Goal: Task Accomplishment & Management: Manage account settings

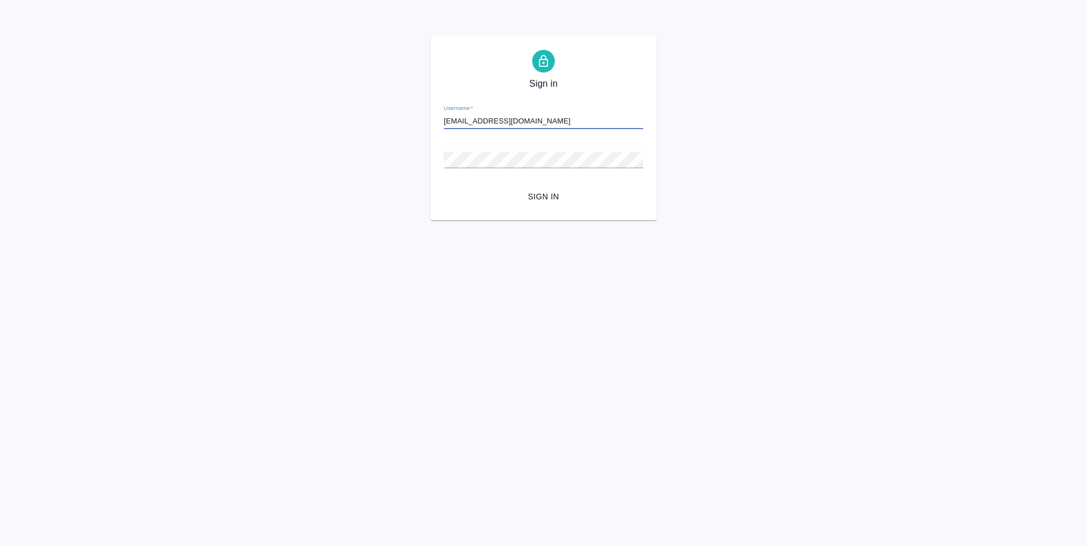
type input "[EMAIL_ADDRESS][DOMAIN_NAME]"
click at [545, 201] on span "Sign in" at bounding box center [543, 197] width 181 height 14
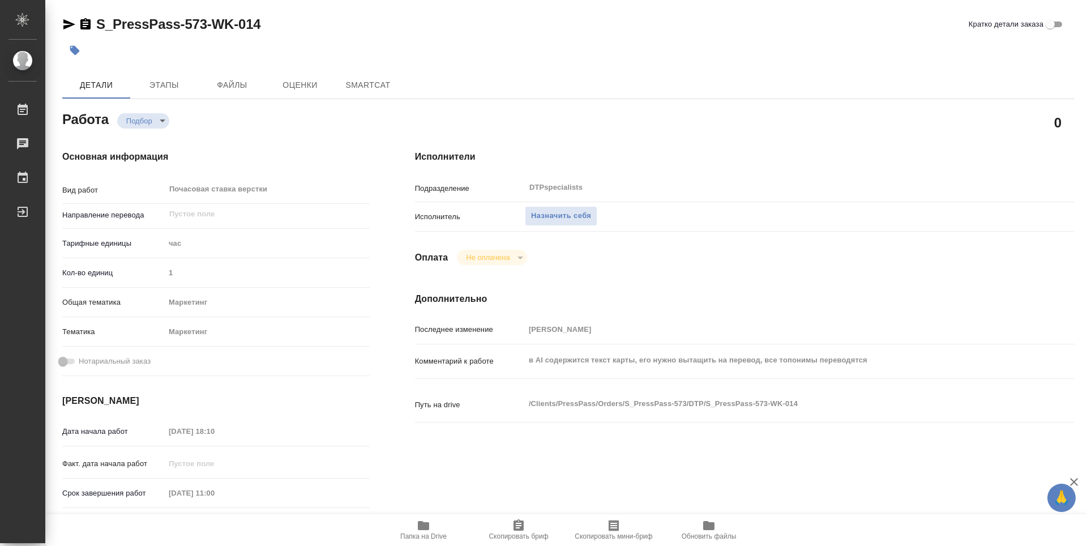
type textarea "x"
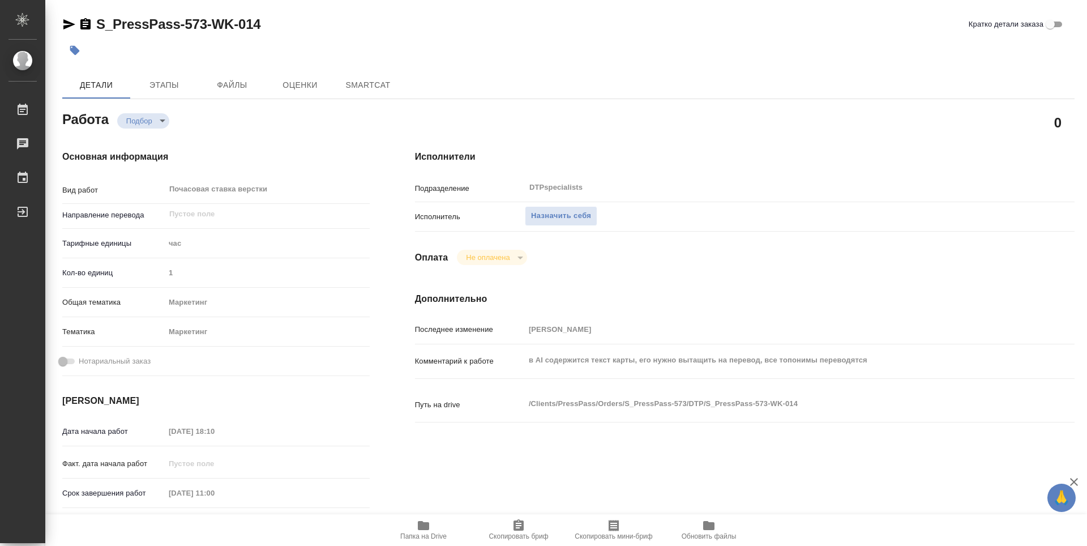
type textarea "x"
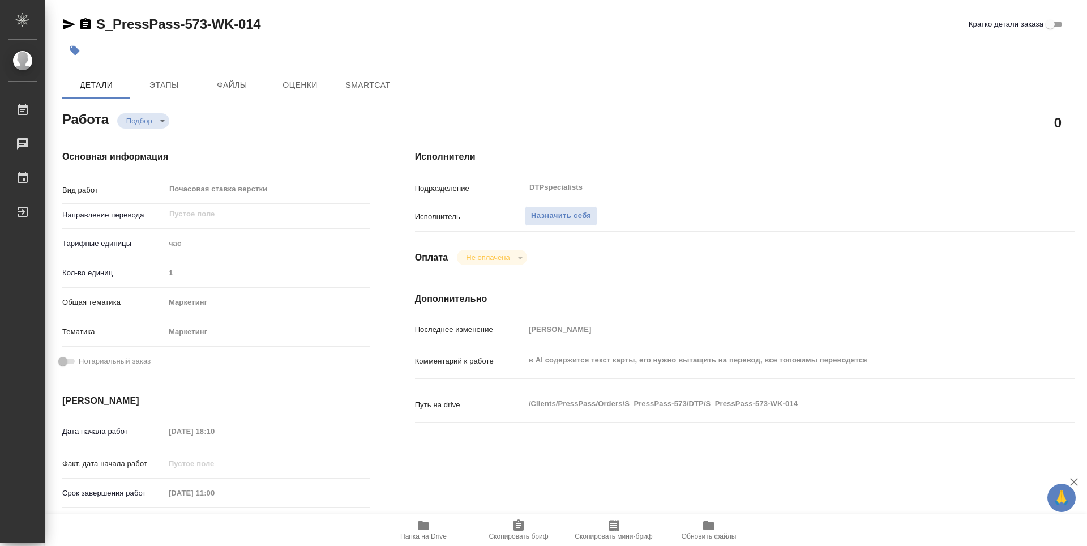
type textarea "x"
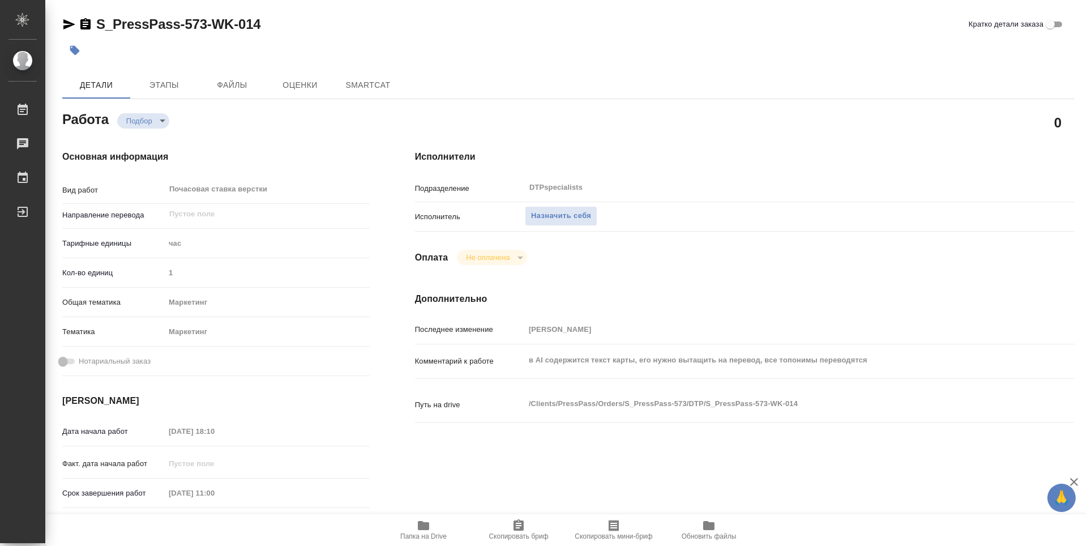
type textarea "x"
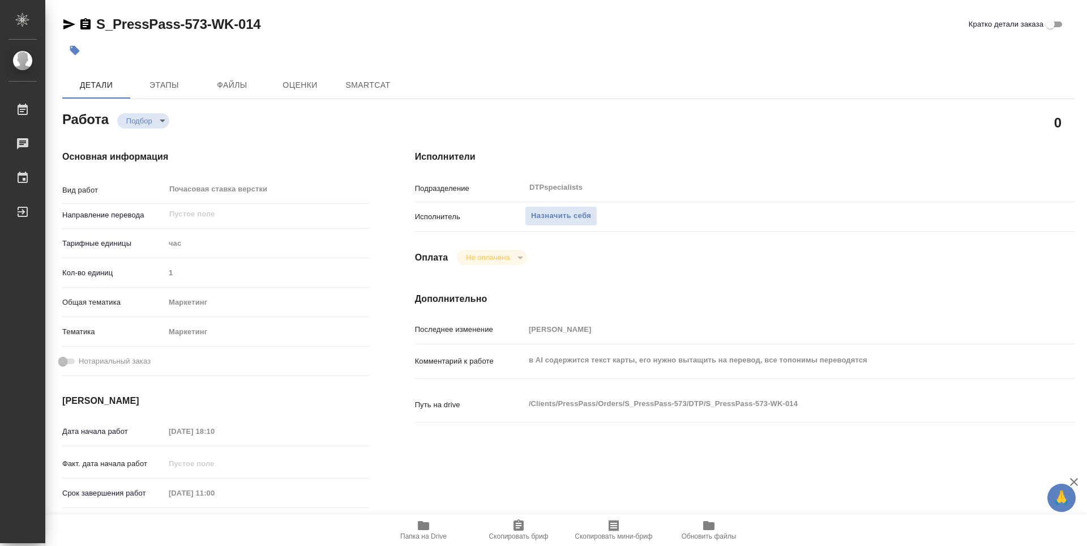
type textarea "x"
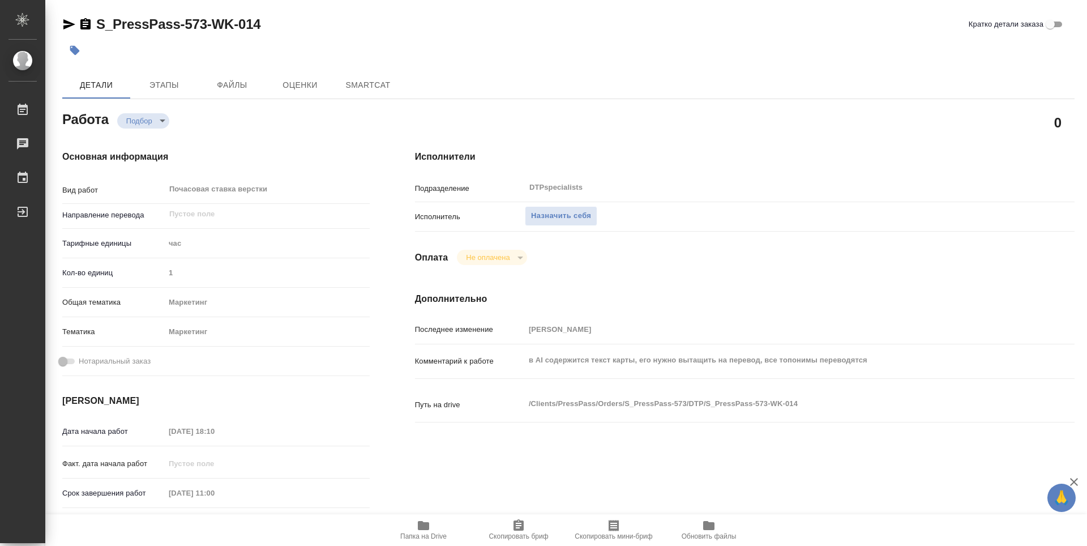
type textarea "x"
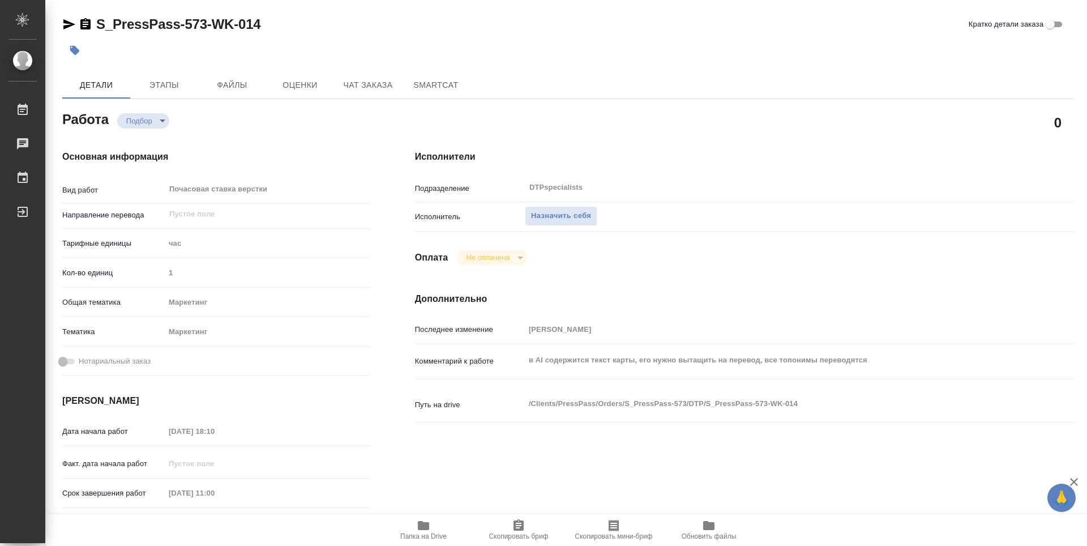
type textarea "x"
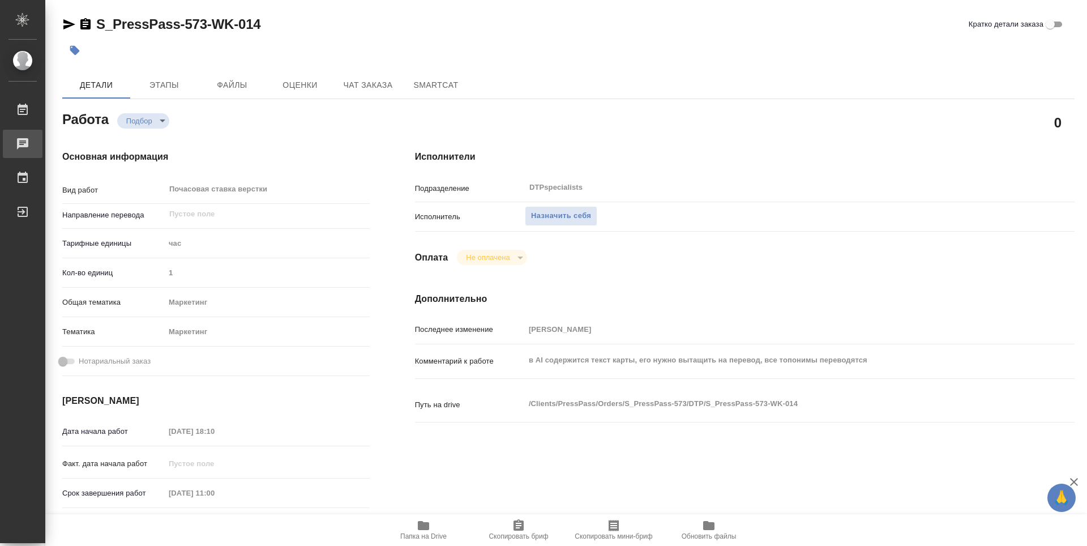
type textarea "x"
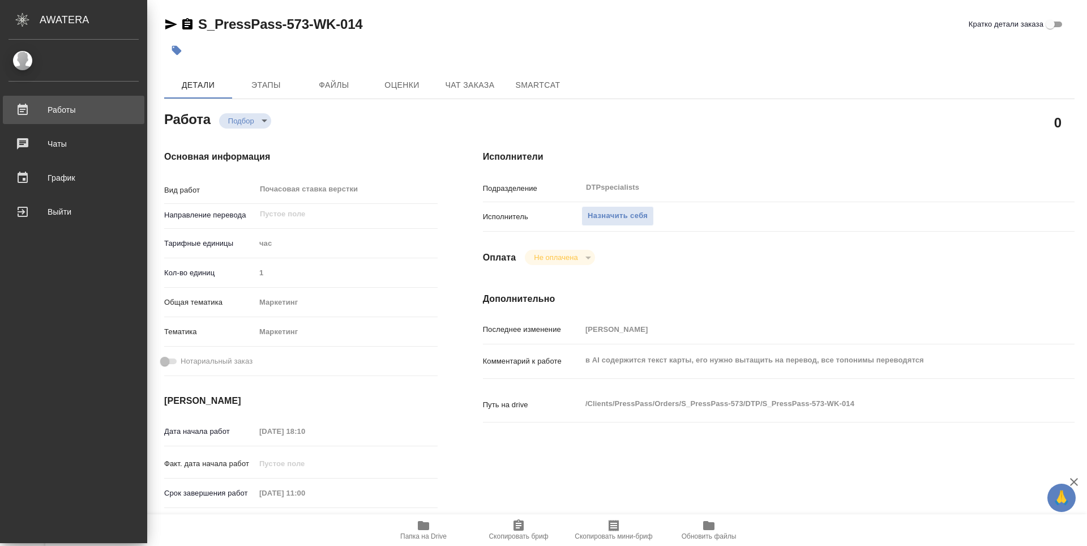
type textarea "x"
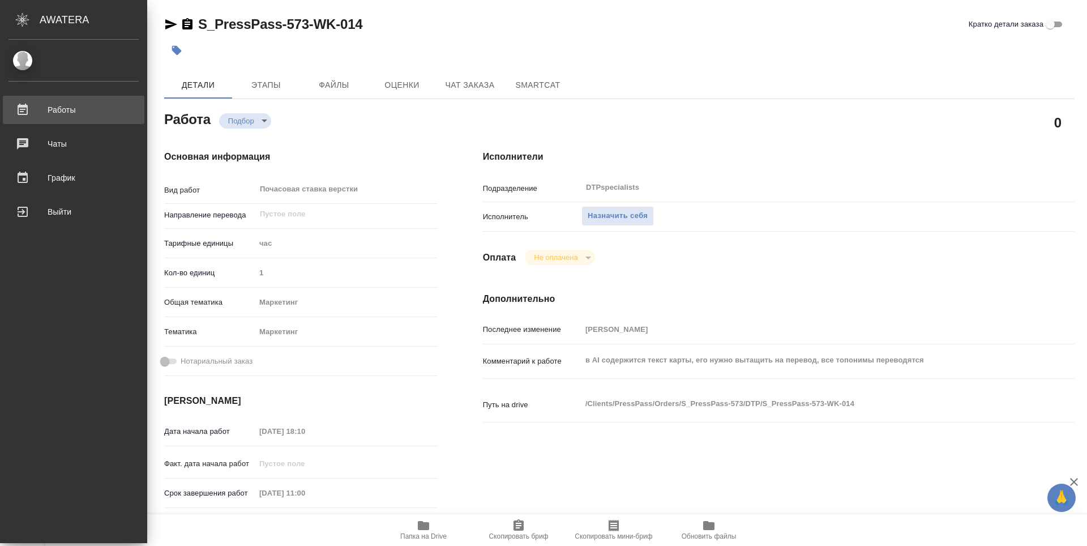
type textarea "x"
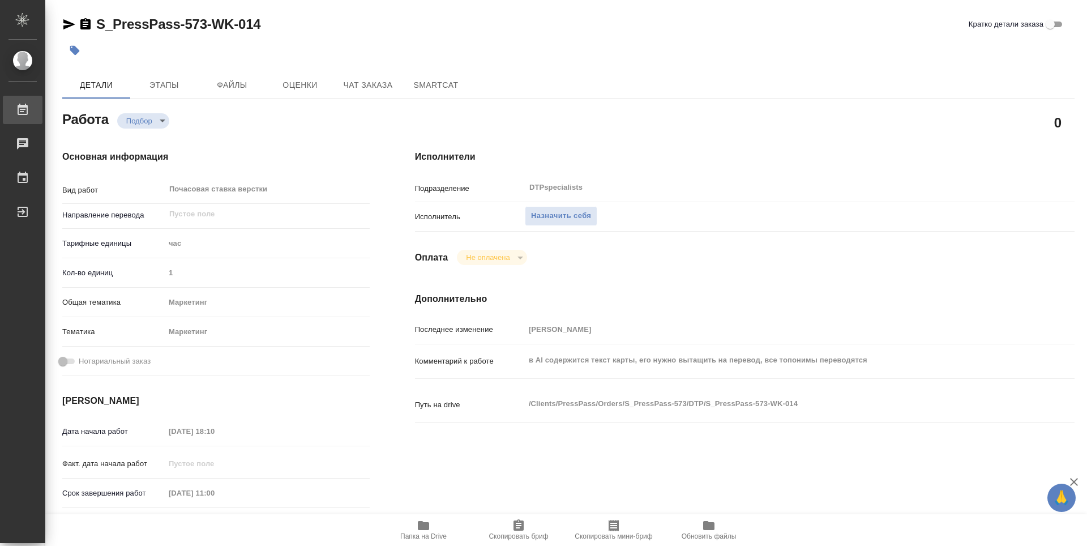
click at [23, 109] on div "Работы" at bounding box center [8, 109] width 28 height 17
type textarea "x"
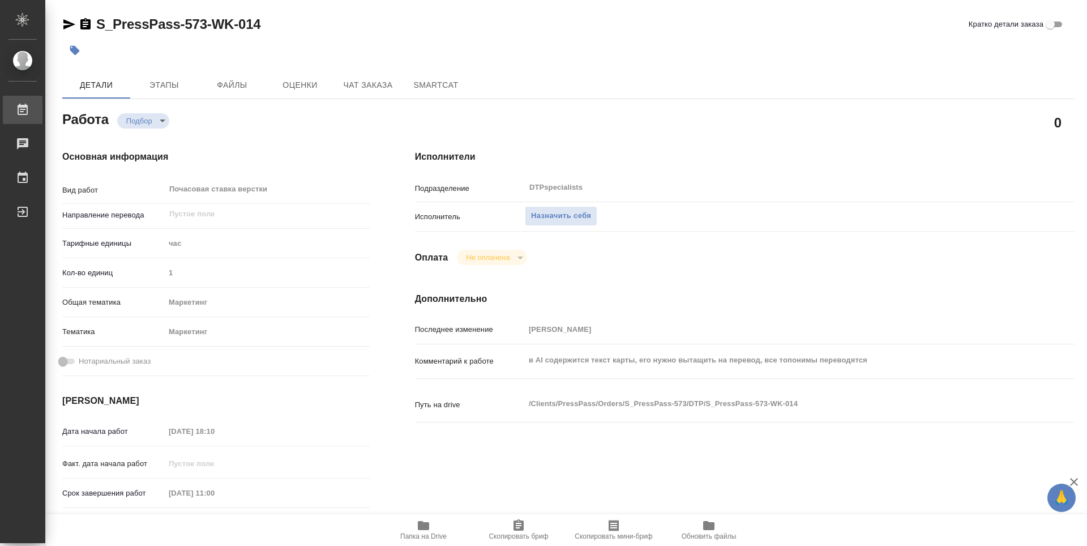
type textarea "x"
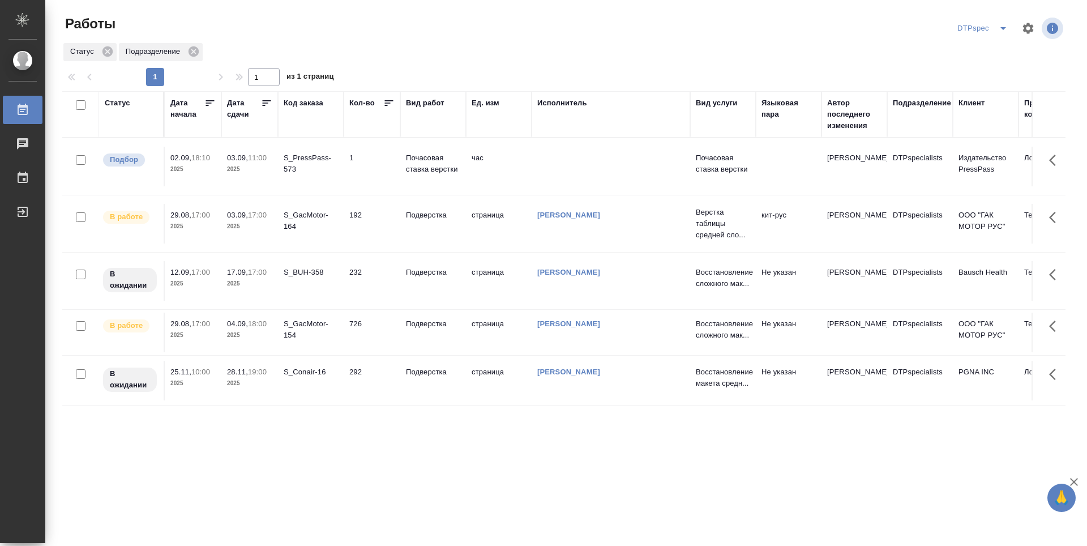
click at [258, 98] on div "Дата сдачи" at bounding box center [244, 108] width 34 height 23
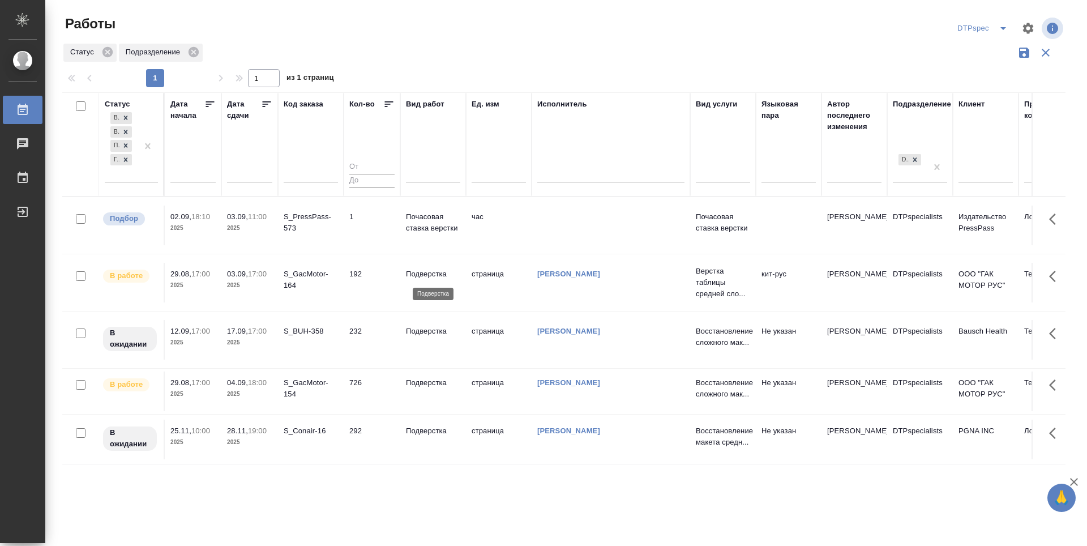
click at [421, 274] on p "Подверстка" at bounding box center [433, 273] width 54 height 11
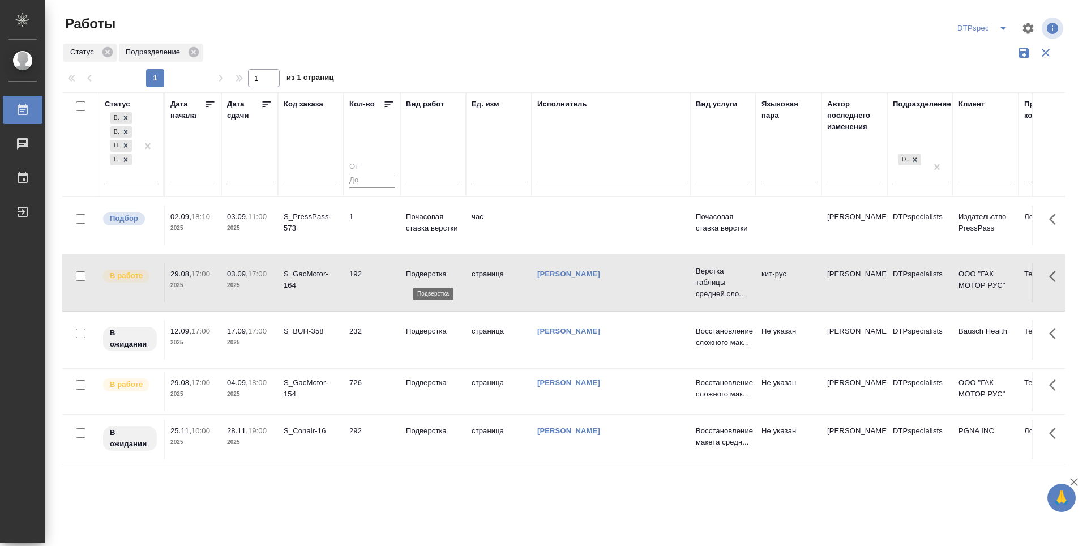
click at [421, 274] on p "Подверстка" at bounding box center [433, 273] width 54 height 11
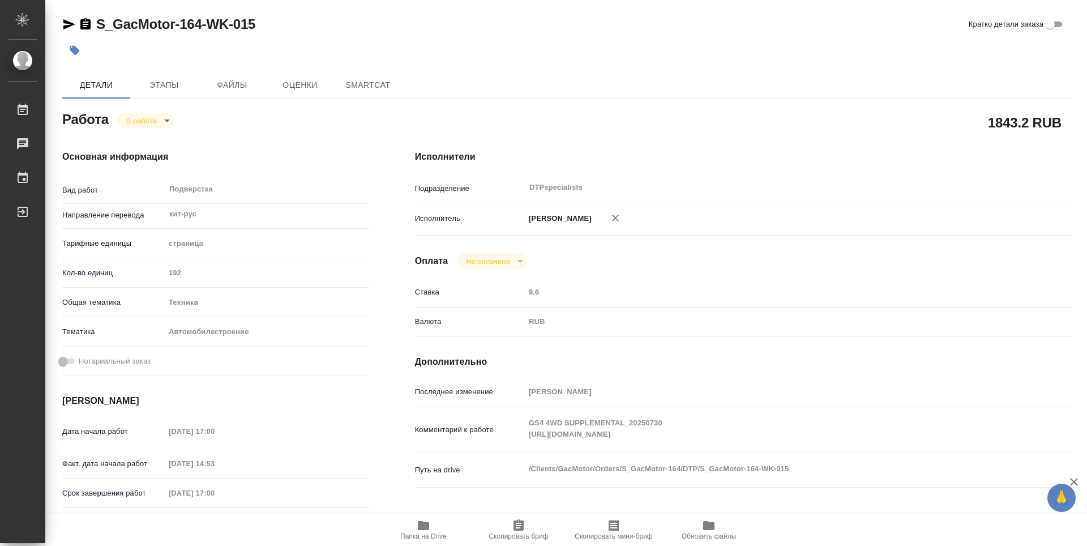
type textarea "x"
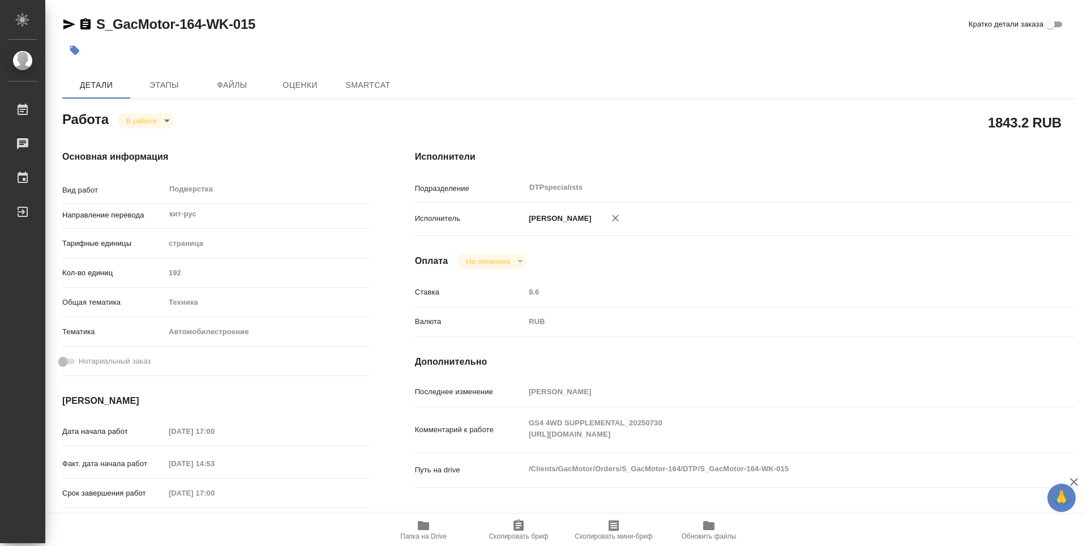
type textarea "x"
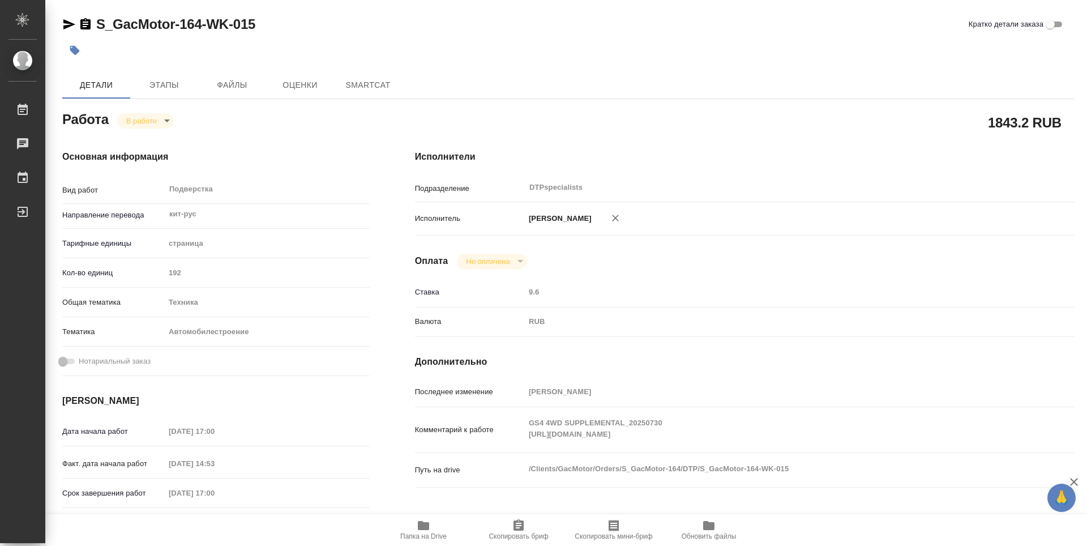
type textarea "x"
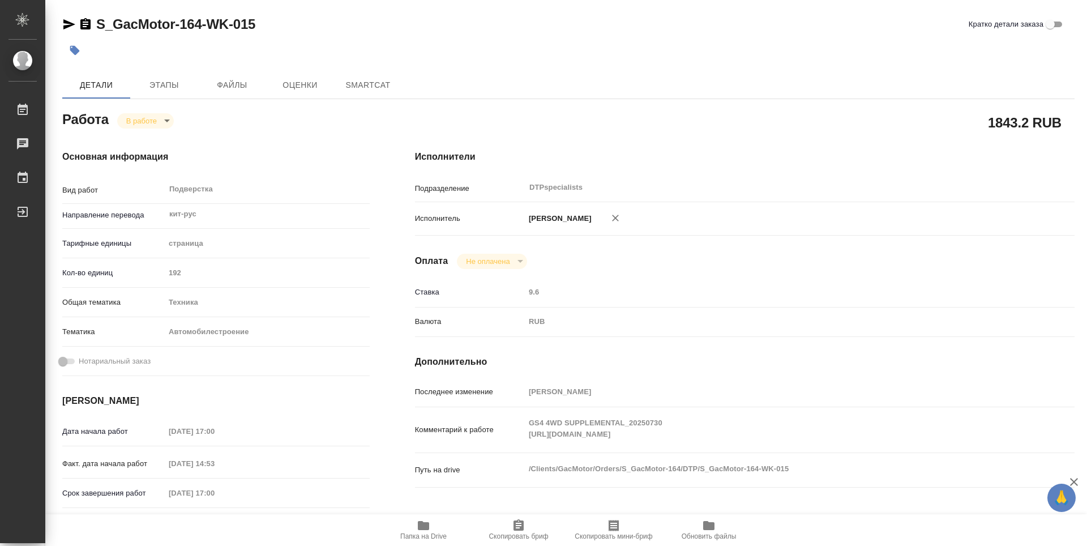
type textarea "x"
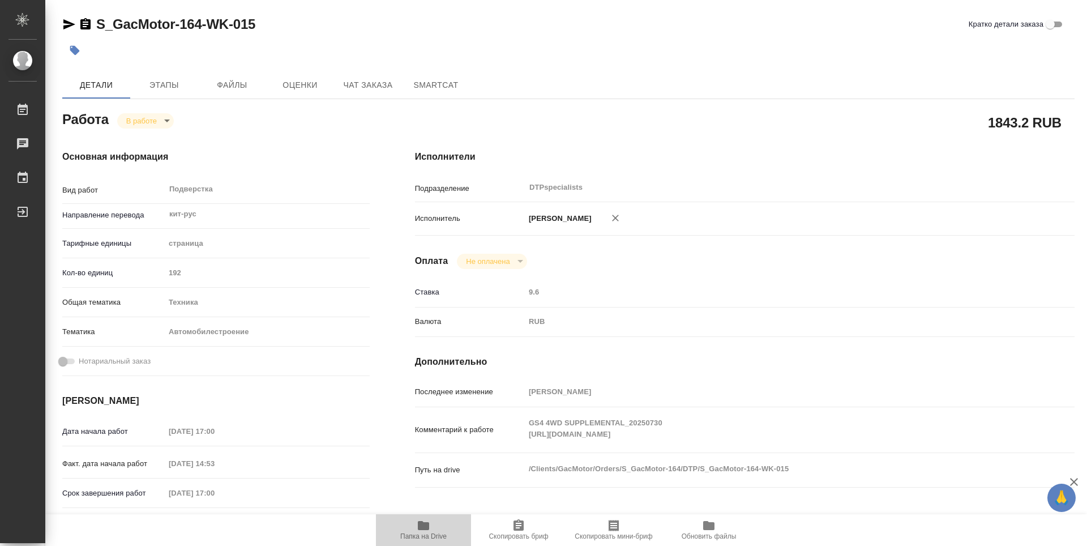
click at [422, 534] on span "Папка на Drive" at bounding box center [423, 536] width 46 height 8
type textarea "x"
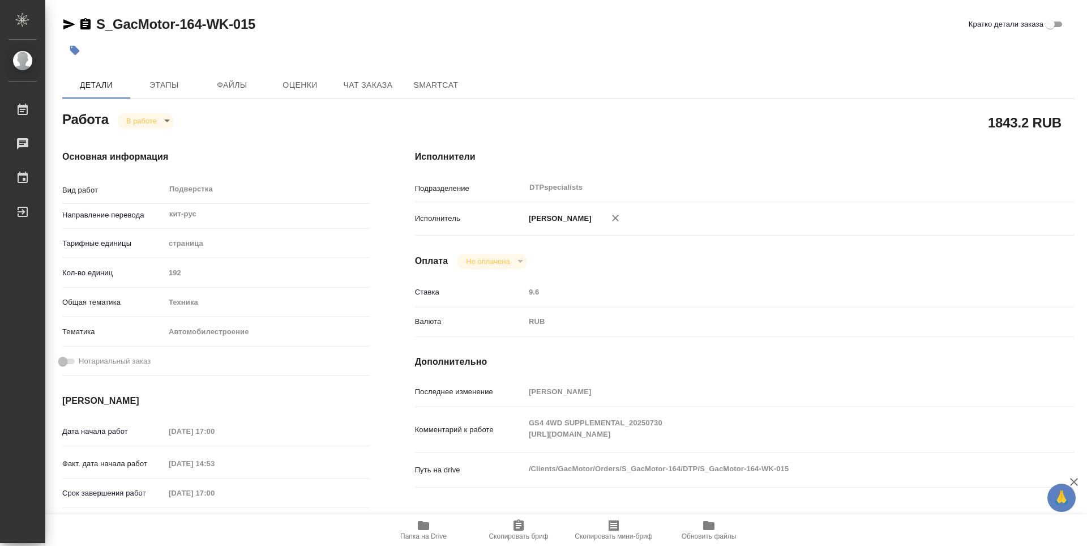
type textarea "x"
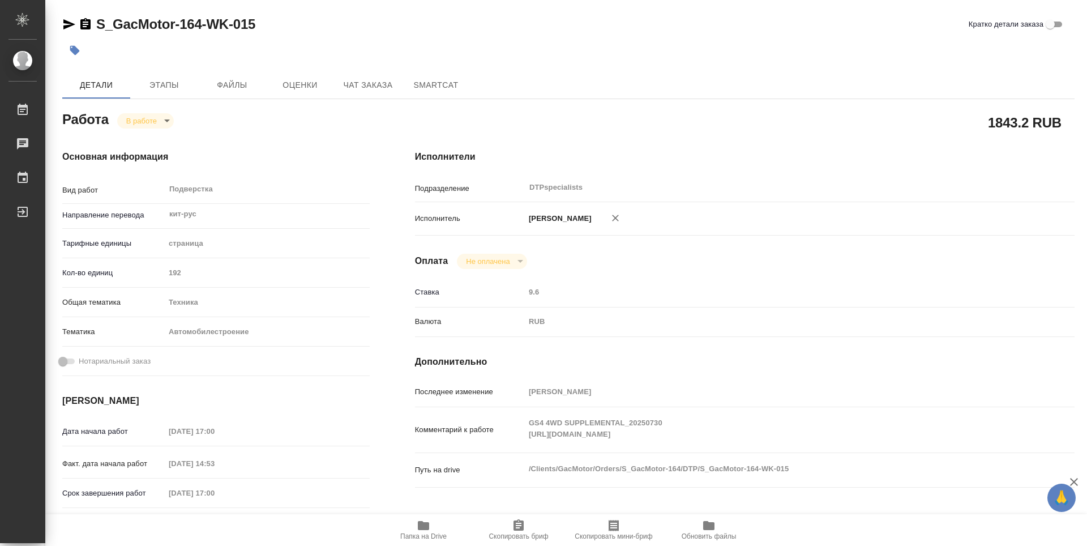
type textarea "x"
click at [427, 530] on icon "button" at bounding box center [424, 525] width 14 height 14
click at [422, 524] on icon "button" at bounding box center [423, 525] width 11 height 9
click at [156, 125] on body "🙏 .cls-1 fill:#fff; AWATERA Работы 0 Чаты График Выйти S_GacMotor-164-WK-015 Кр…" at bounding box center [543, 273] width 1087 height 546
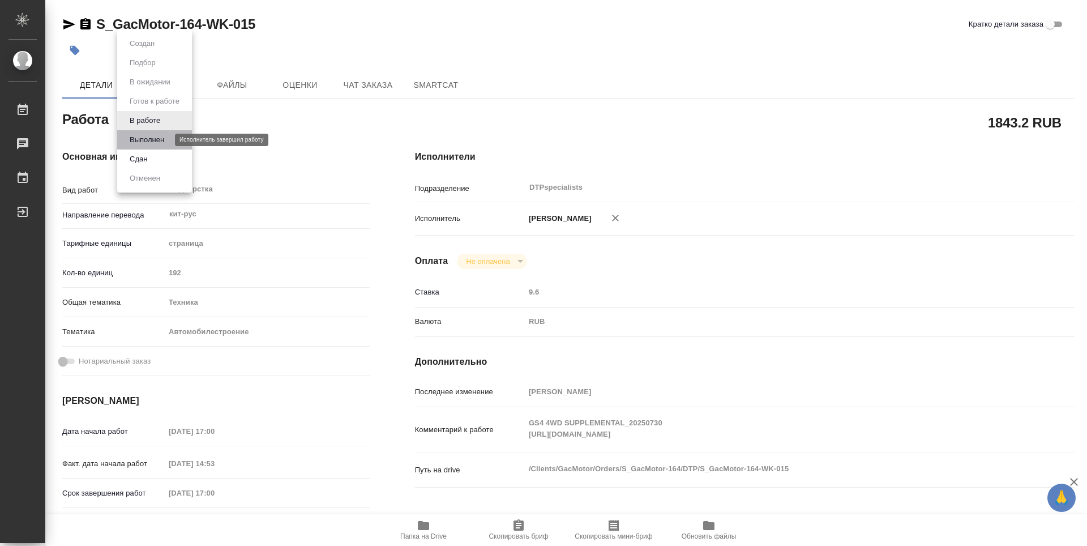
click at [149, 135] on button "Выполнен" at bounding box center [146, 140] width 41 height 12
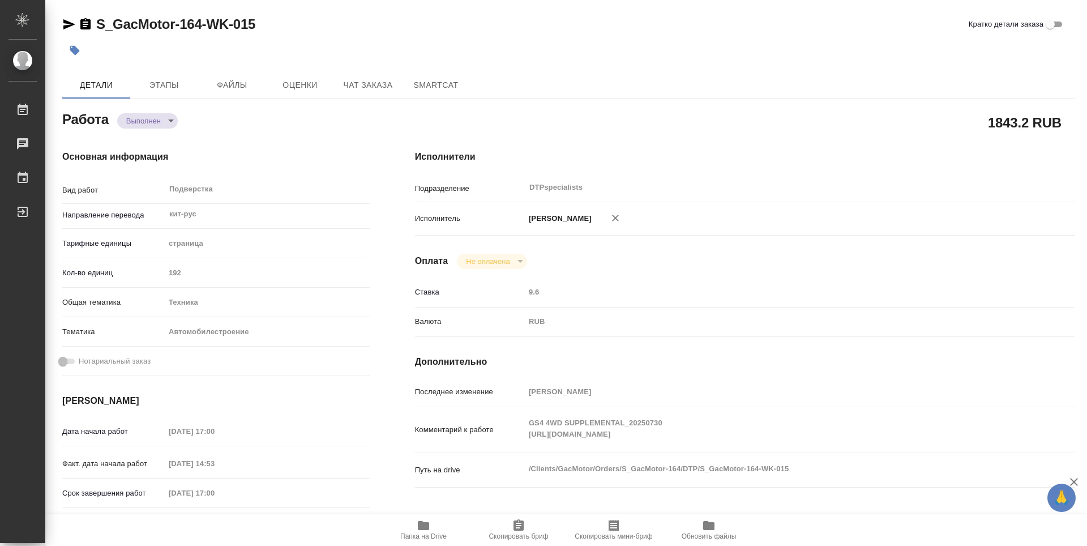
type textarea "x"
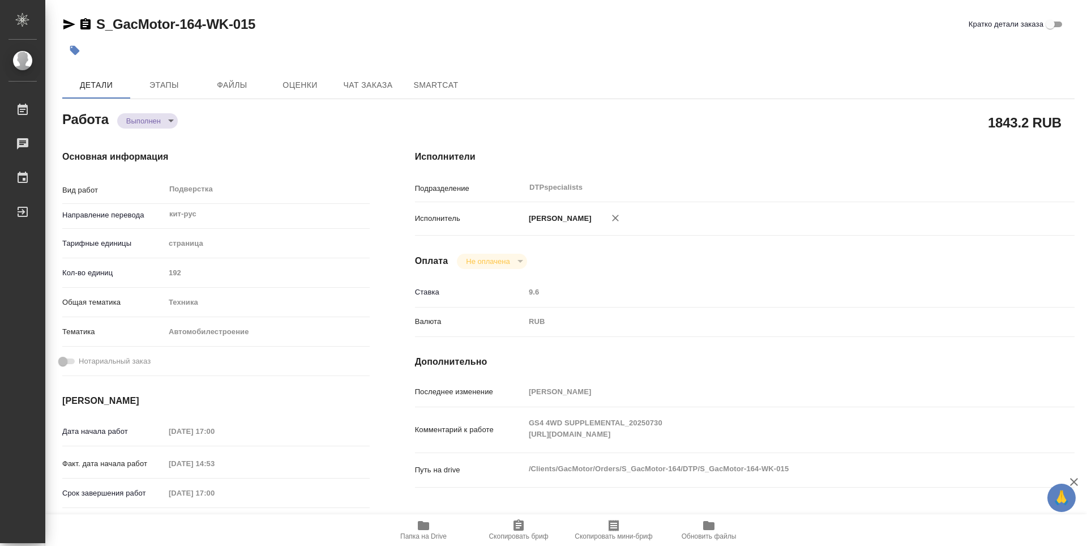
type textarea "x"
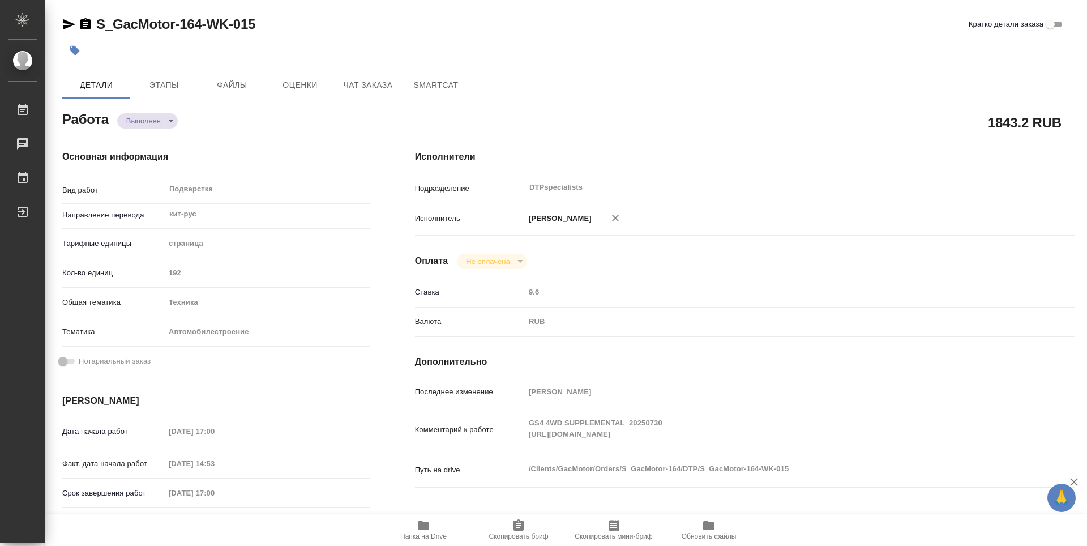
type textarea "x"
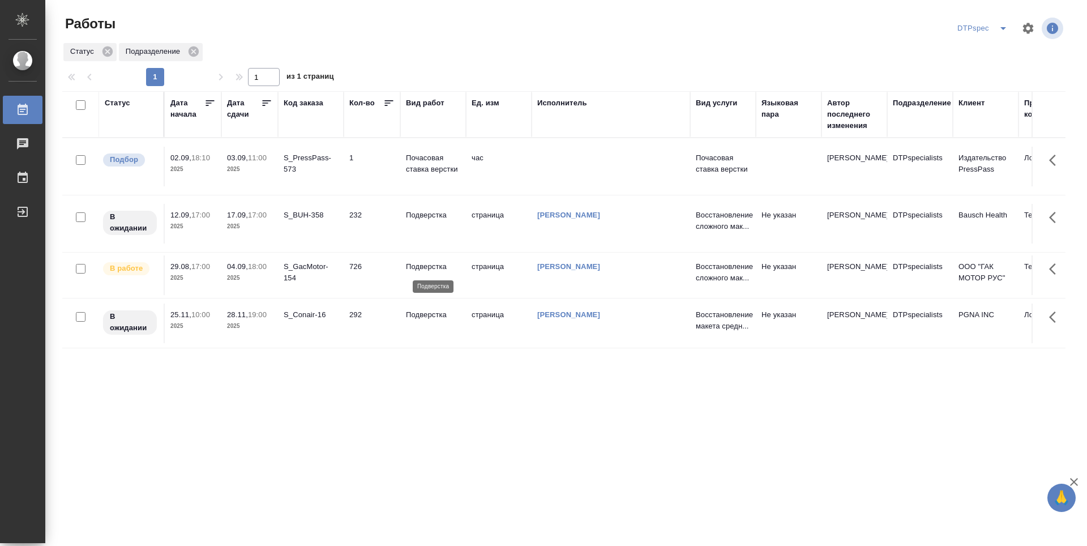
click at [428, 263] on p "Подверстка" at bounding box center [433, 266] width 54 height 11
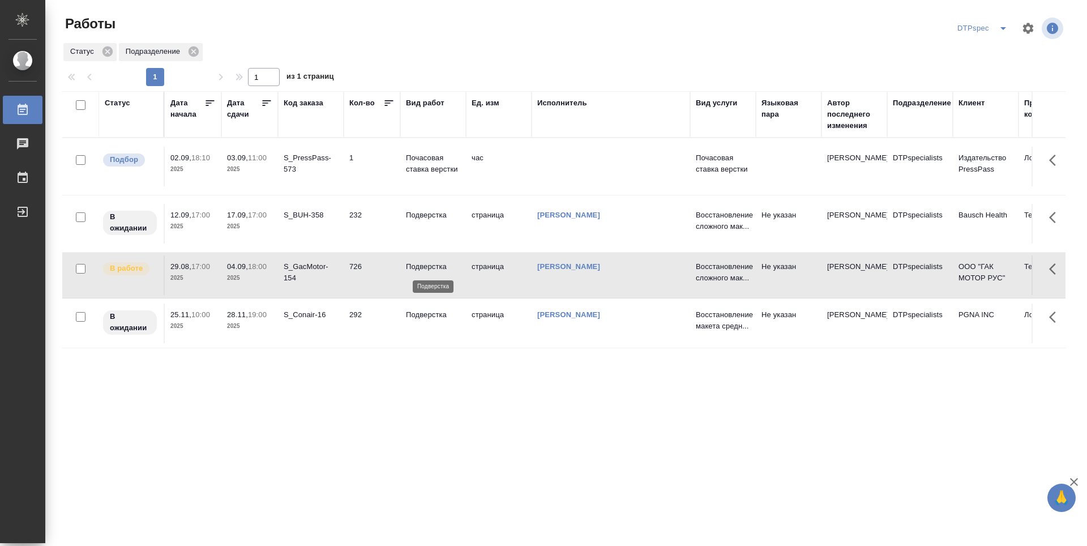
click at [428, 263] on p "Подверстка" at bounding box center [433, 266] width 54 height 11
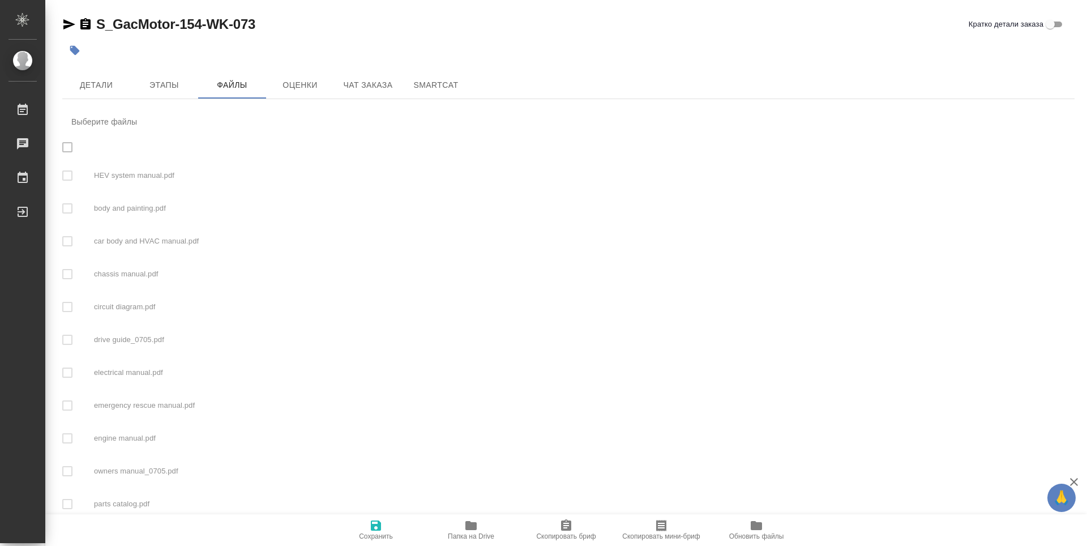
click at [474, 541] on button "Папка на Drive" at bounding box center [470, 530] width 95 height 32
